Goal: Transaction & Acquisition: Book appointment/travel/reservation

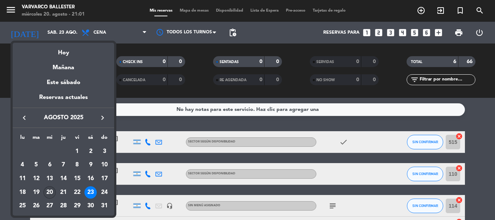
click at [45, 192] on div "20" at bounding box center [49, 192] width 12 height 12
type input "mié. 20 ago."
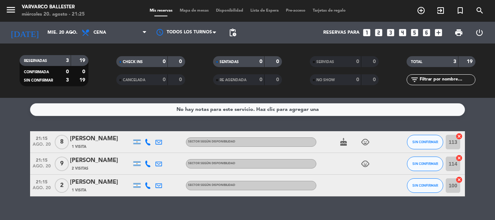
click at [58, 44] on div "RESERVADAS 3 19 CONFIRMADA 0 0 SIN CONFIRMAR 3 19 CHECK INS 0 0 CANCELADA 0 0 S…" at bounding box center [247, 70] width 495 height 54
click at [394, 33] on icon "looks_3" at bounding box center [390, 32] width 9 height 9
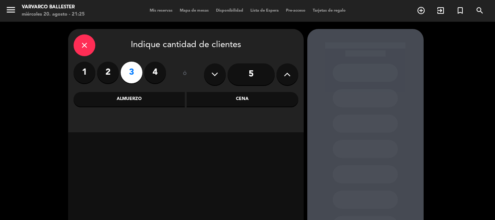
click at [252, 102] on div "Cena" at bounding box center [243, 99] width 112 height 14
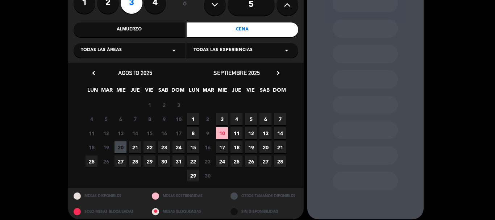
scroll to position [72, 0]
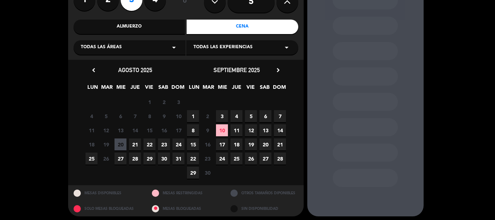
click at [236, 132] on span "11" at bounding box center [237, 130] width 12 height 12
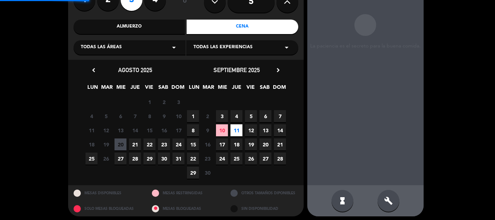
scroll to position [29, 0]
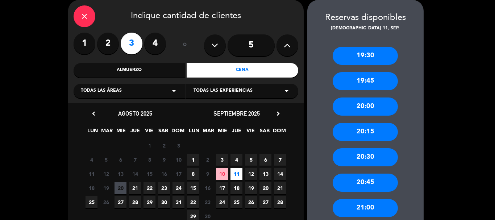
click at [375, 101] on div "20:00" at bounding box center [365, 107] width 65 height 18
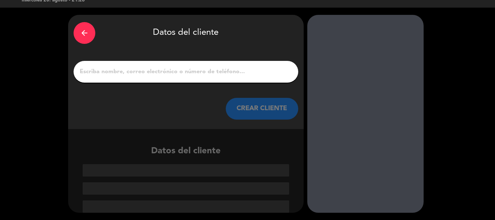
click at [255, 71] on input "1" at bounding box center [186, 72] width 214 height 10
click at [224, 76] on input "1" at bounding box center [186, 72] width 214 height 10
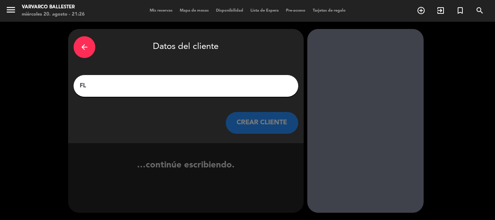
scroll to position [0, 0]
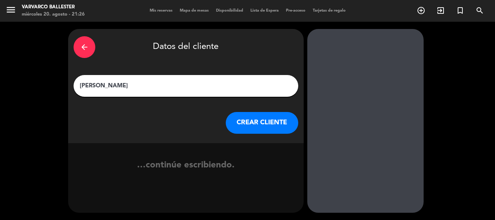
type input "[PERSON_NAME]"
click at [243, 120] on button "CREAR CLIENTE" at bounding box center [262, 123] width 72 height 22
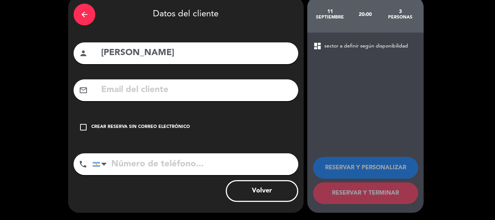
click at [243, 126] on div "check_box_outline_blank Crear reserva sin correo electrónico" at bounding box center [186, 127] width 225 height 22
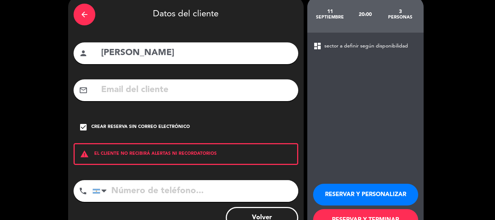
scroll to position [59, 0]
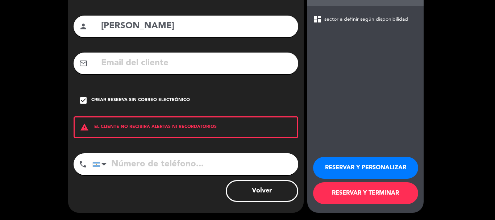
click at [249, 162] on input "tel" at bounding box center [195, 164] width 206 height 22
type input "1136732616"
click at [362, 196] on button "RESERVAR Y TERMINAR" at bounding box center [365, 193] width 105 height 22
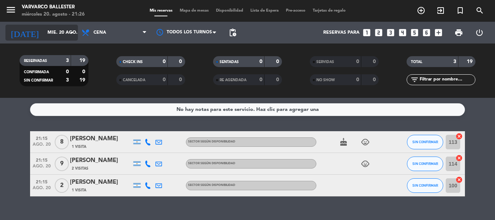
click at [65, 25] on div "[DATE] mié. 20 ago. arrow_drop_down" at bounding box center [41, 33] width 72 height 16
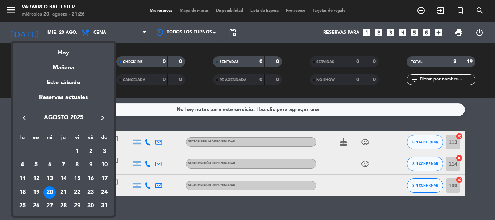
click at [105, 117] on icon "keyboard_arrow_right" at bounding box center [102, 117] width 9 height 9
click at [61, 178] on div "11" at bounding box center [63, 179] width 12 height 12
type input "[DEMOGRAPHIC_DATA] [DATE]"
